Goal: Navigation & Orientation: Find specific page/section

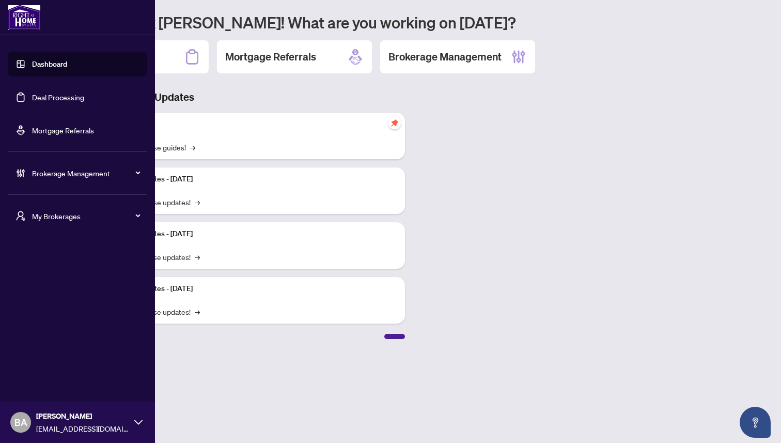
click at [68, 175] on span "Brokerage Management" at bounding box center [85, 172] width 107 height 11
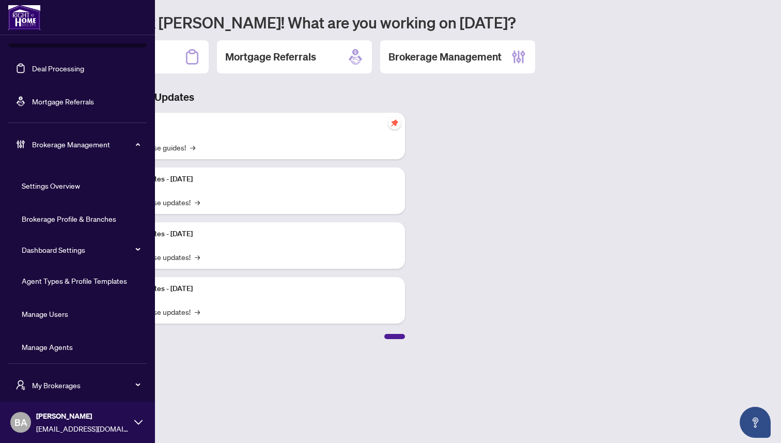
scroll to position [34, 0]
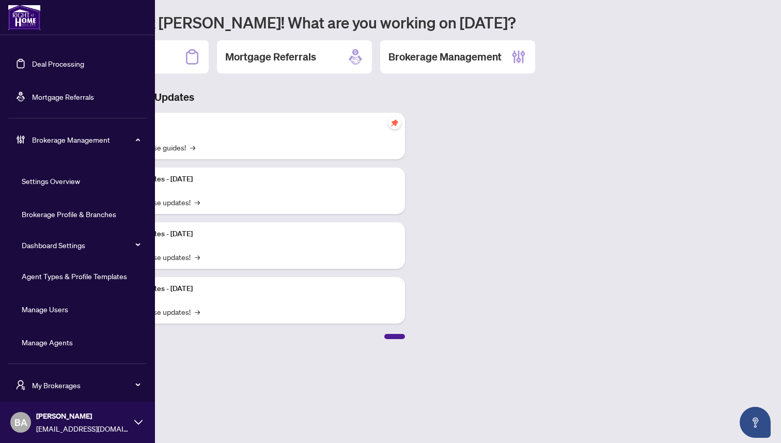
click at [57, 339] on link "Manage Agents" at bounding box center [47, 341] width 51 height 9
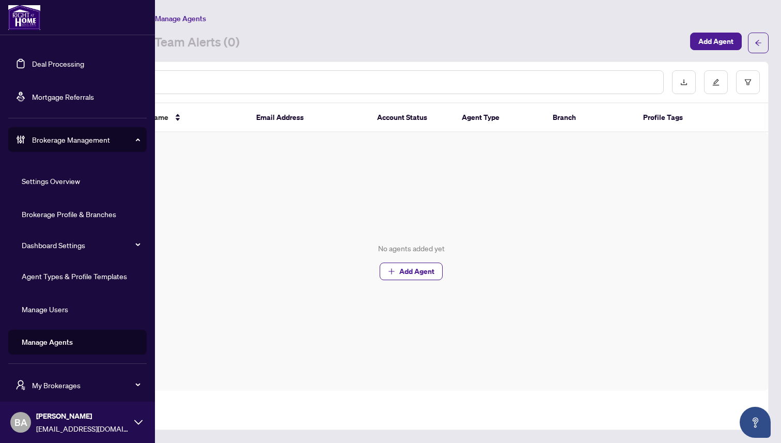
click at [59, 312] on link "Manage Users" at bounding box center [45, 308] width 46 height 9
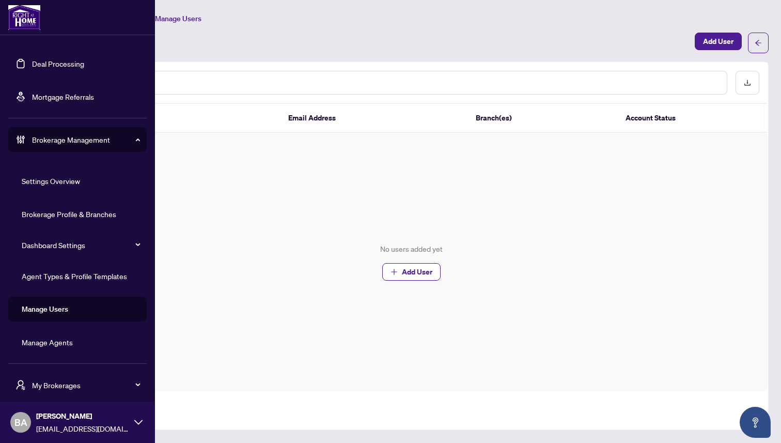
click at [89, 138] on span "Brokerage Management" at bounding box center [85, 139] width 107 height 11
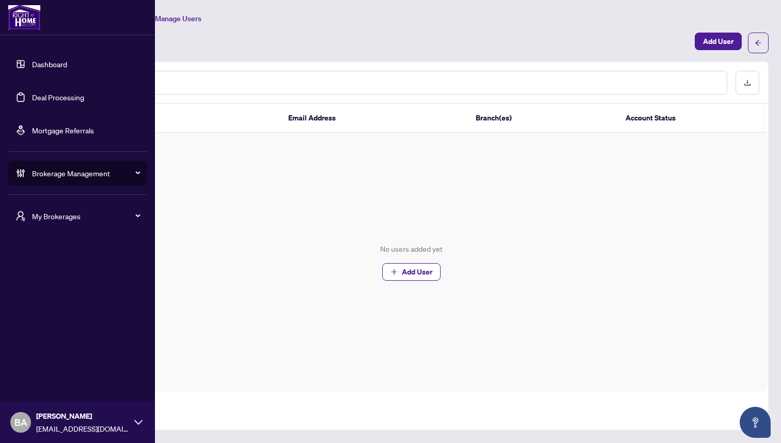
click at [69, 209] on div "My Brokerages" at bounding box center [77, 216] width 138 height 25
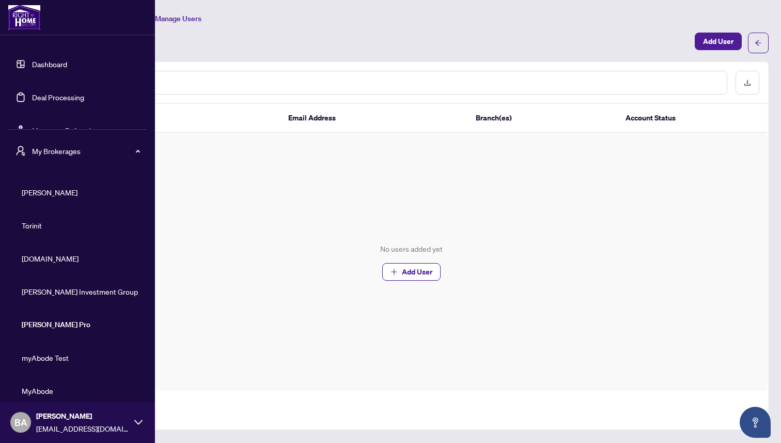
click at [58, 258] on span "[DOMAIN_NAME]" at bounding box center [81, 258] width 118 height 11
